Goal: Task Accomplishment & Management: Complete application form

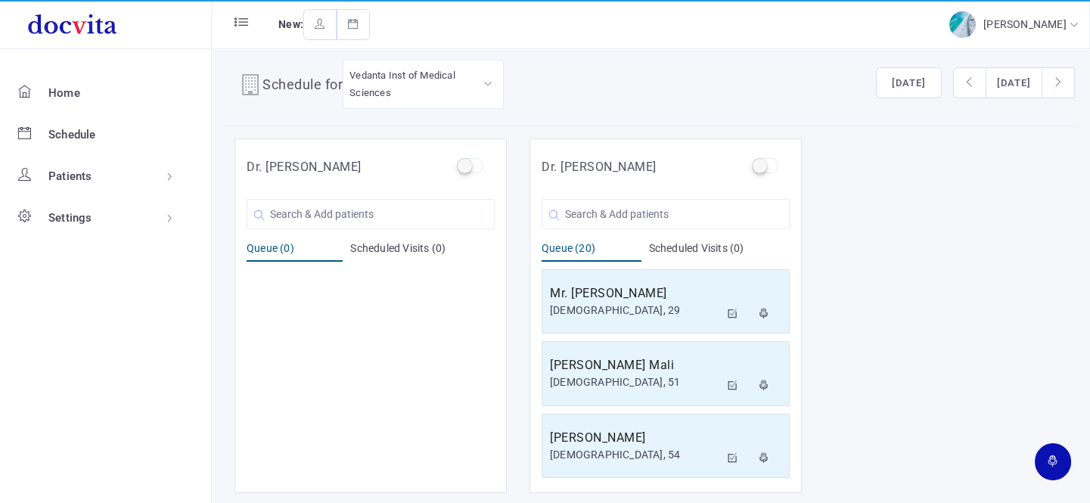
scroll to position [1226, 0]
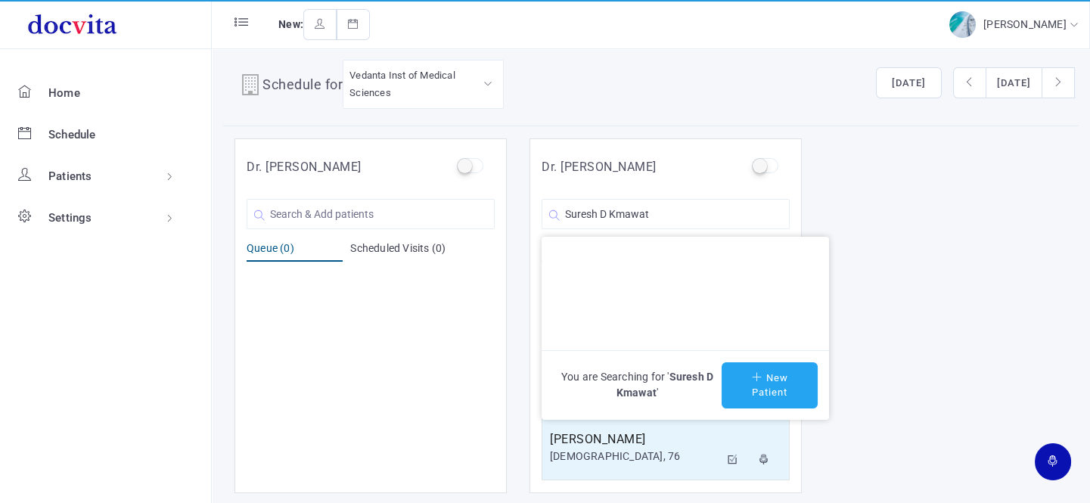
type input "Suresh D Kmawat"
click at [779, 386] on button "New Patient" at bounding box center [770, 385] width 96 height 46
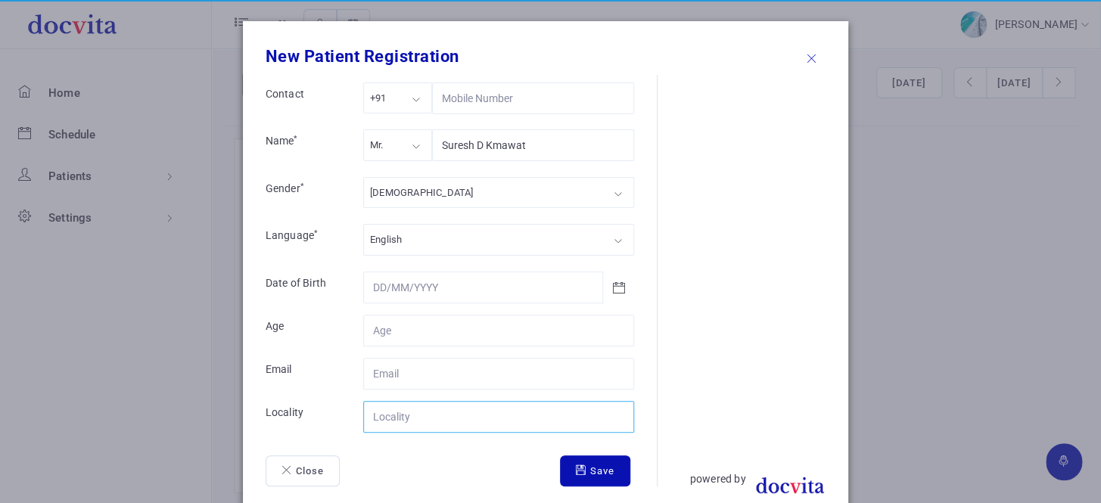
click at [443, 417] on input "Contact" at bounding box center [498, 417] width 271 height 32
type input "[GEOGRAPHIC_DATA]"
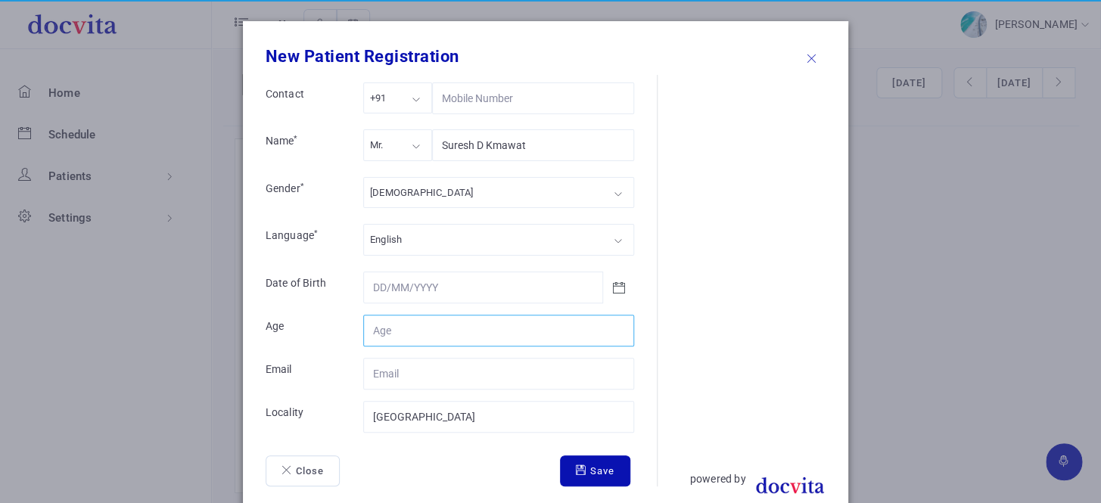
click at [410, 328] on input "Contact" at bounding box center [498, 331] width 271 height 32
type input "50"
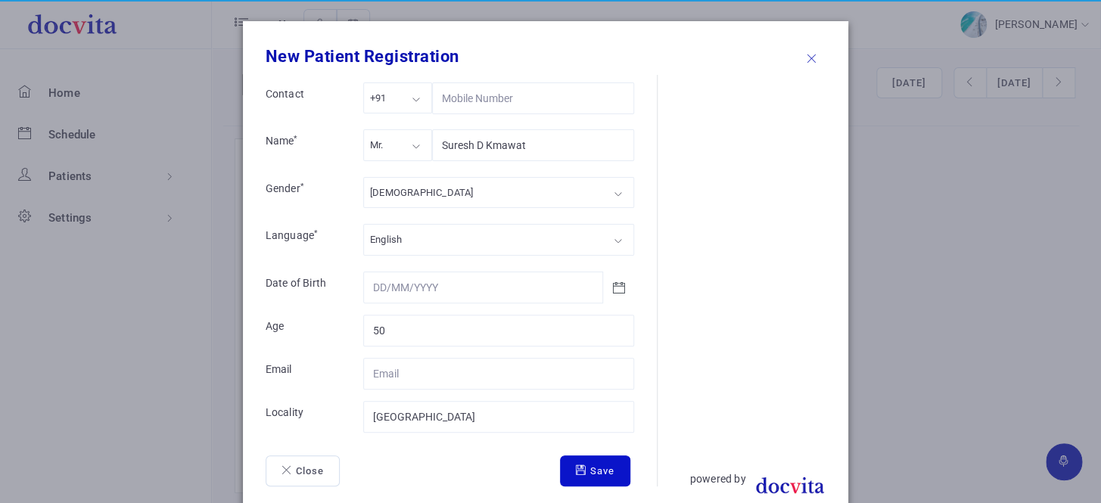
click at [580, 471] on icon "submit" at bounding box center [583, 470] width 14 height 10
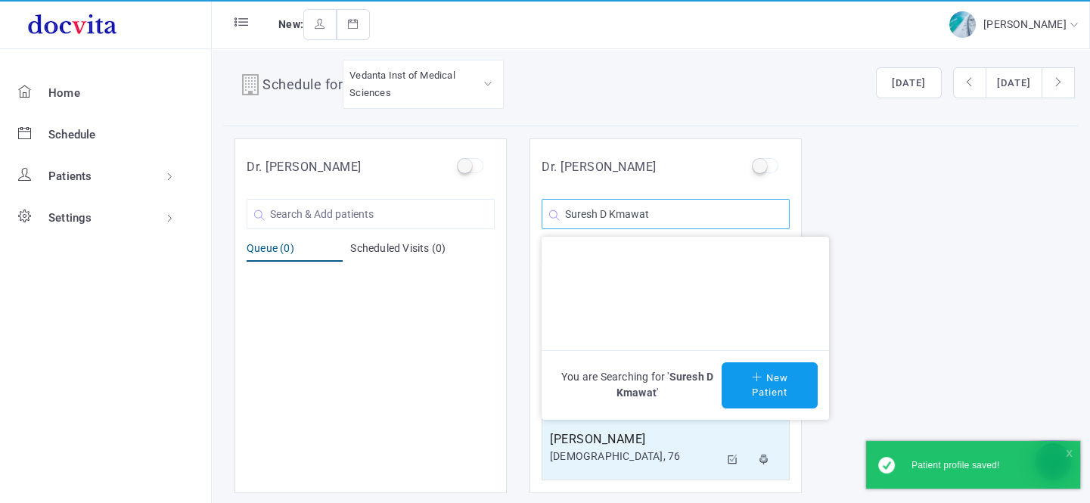
click at [710, 219] on input "Suresh D Kmawat" at bounding box center [666, 214] width 248 height 30
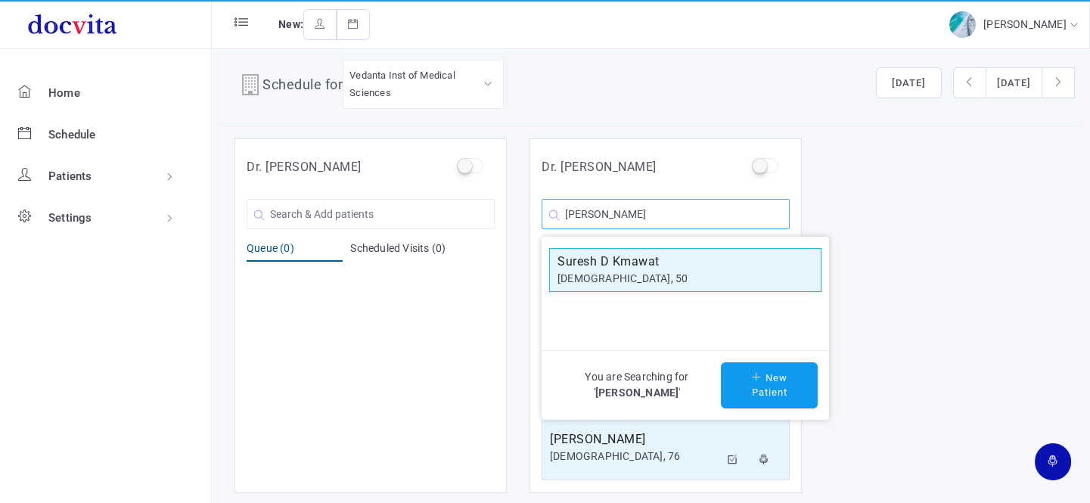
type input "[PERSON_NAME]"
click at [633, 276] on div "[DEMOGRAPHIC_DATA], 50" at bounding box center [686, 279] width 256 height 16
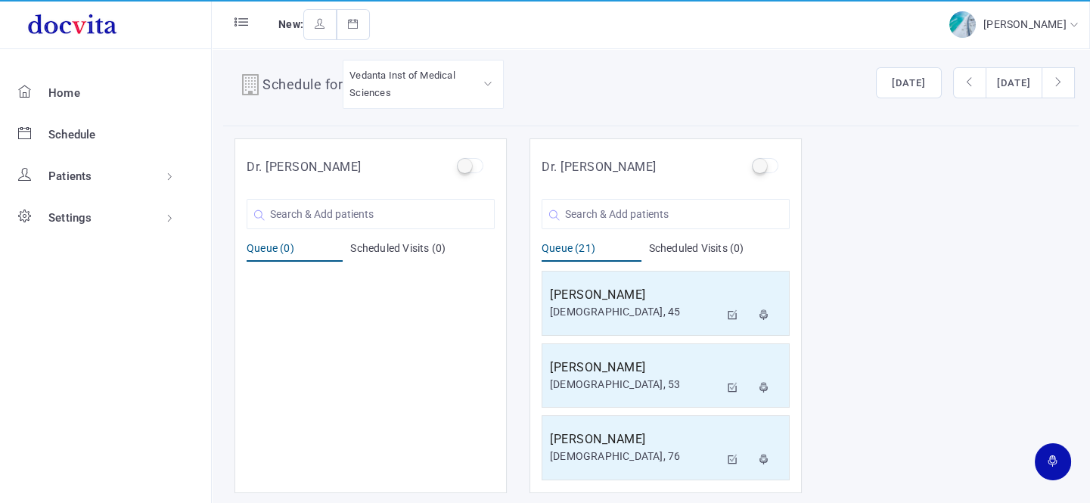
click at [953, 227] on div "Dr. [PERSON_NAME] You are Searching for ' ' New Patient Queue (0) Scheduled Vis…" at bounding box center [651, 315] width 856 height 355
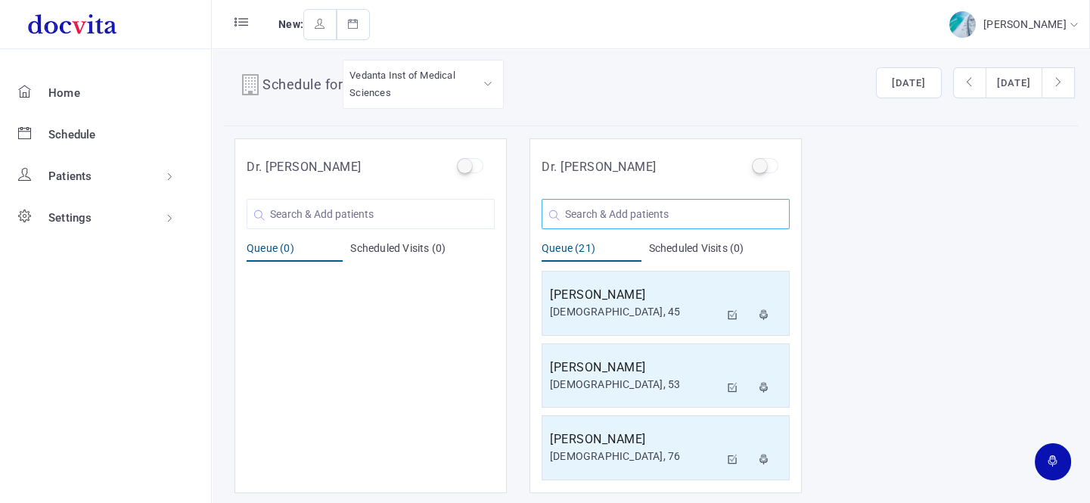
click at [624, 216] on input "text" at bounding box center [666, 214] width 248 height 30
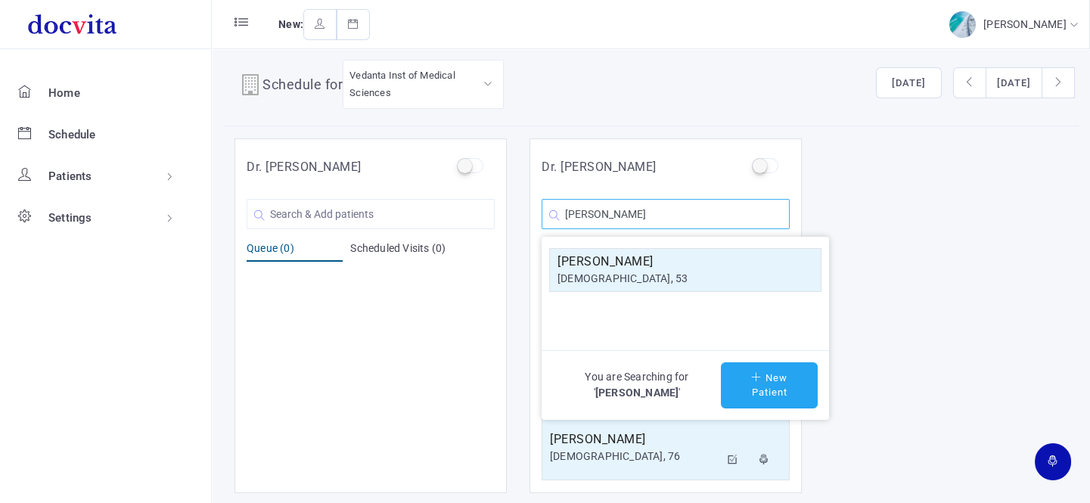
type input "[PERSON_NAME]"
click at [753, 388] on button "New Patient" at bounding box center [769, 385] width 97 height 46
type input "[PERSON_NAME]"
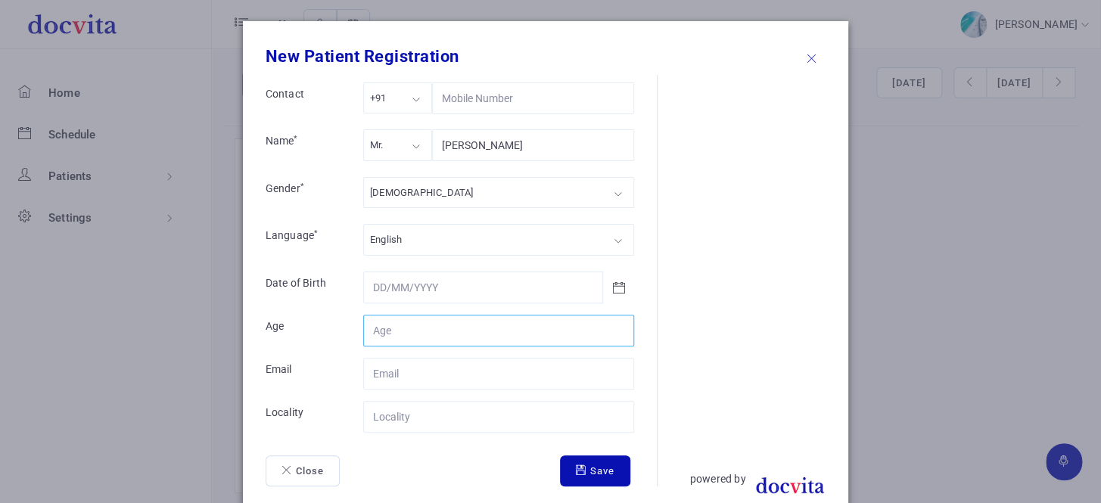
click at [475, 333] on input "Contact" at bounding box center [498, 331] width 271 height 32
type input "49"
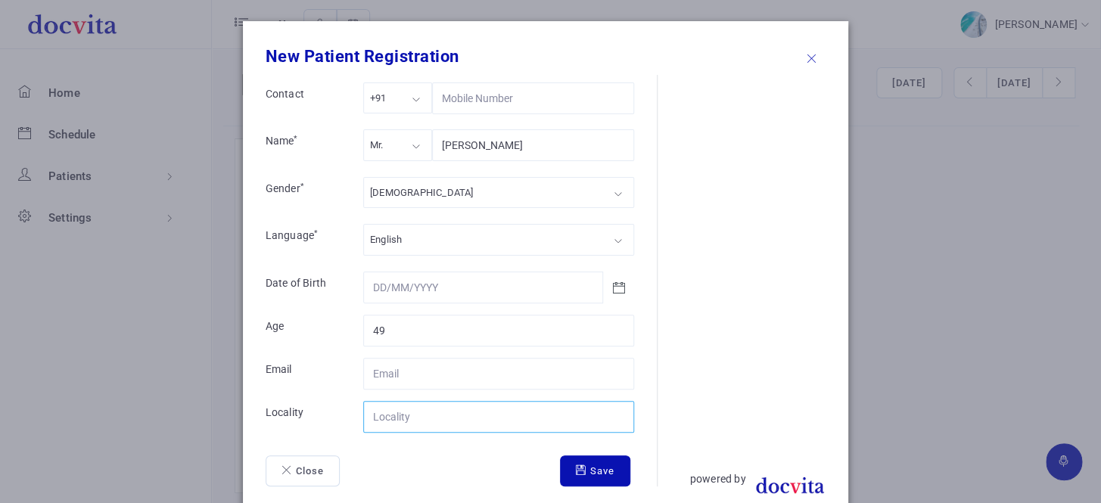
click at [424, 409] on input "Contact" at bounding box center [498, 417] width 271 height 32
type input "[GEOGRAPHIC_DATA]"
click at [603, 465] on button "Save" at bounding box center [595, 471] width 70 height 32
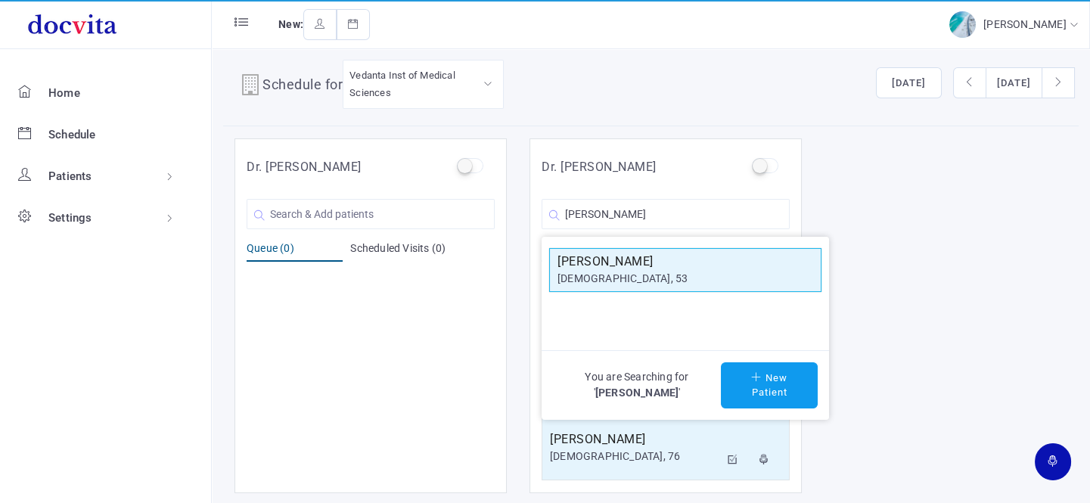
click at [734, 275] on div "[DEMOGRAPHIC_DATA], 53" at bounding box center [686, 279] width 256 height 16
